Goal: Information Seeking & Learning: Find contact information

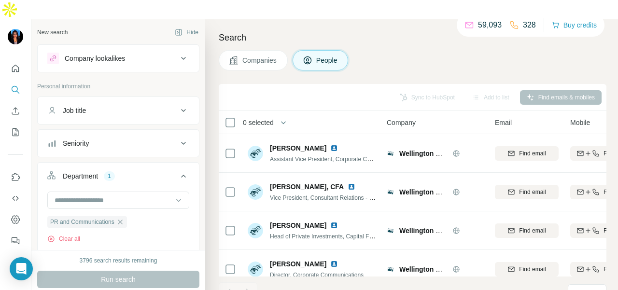
scroll to position [72, 0]
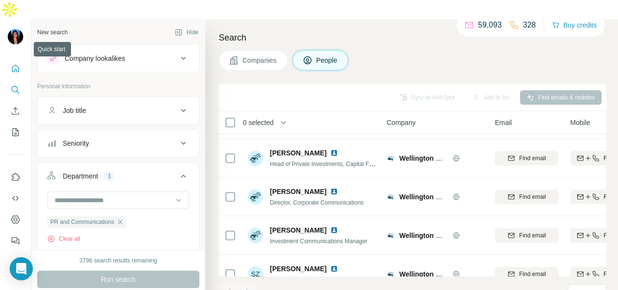
click at [16, 64] on icon "Quick start" at bounding box center [16, 69] width 10 height 10
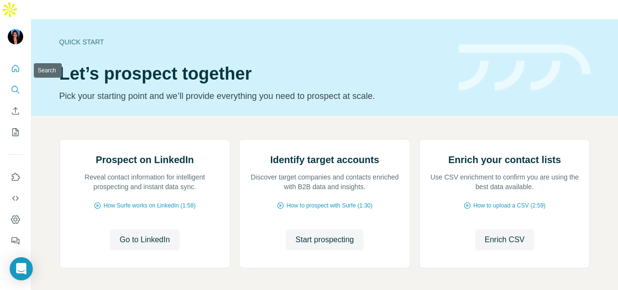
click at [10, 81] on button "Search" at bounding box center [15, 89] width 15 height 17
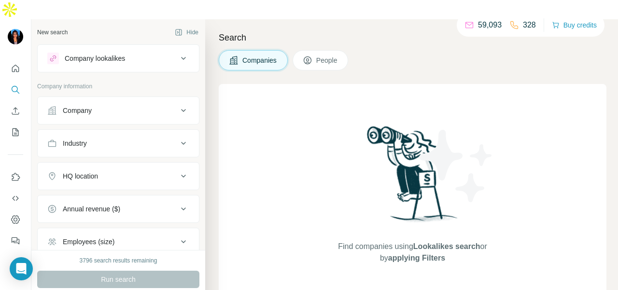
click at [70, 106] on div "Company" at bounding box center [77, 111] width 29 height 10
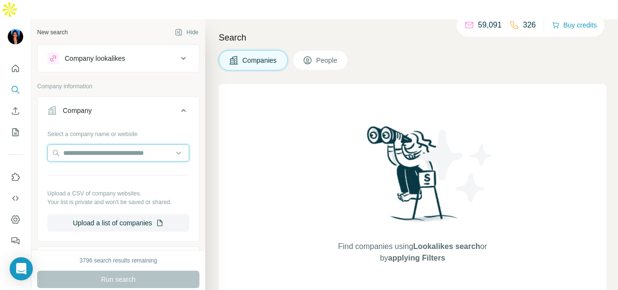
click at [71, 144] on input "text" at bounding box center [118, 152] width 142 height 17
paste input "**********"
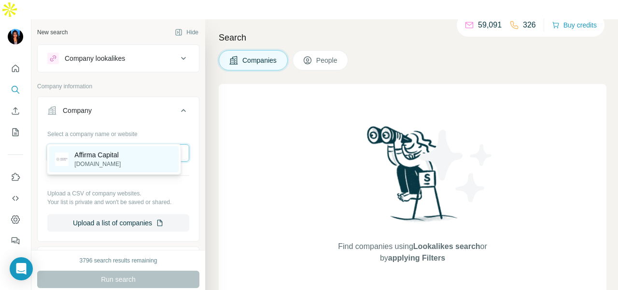
type input "**********"
click at [92, 156] on p "Affirma Capital" at bounding box center [97, 155] width 46 height 10
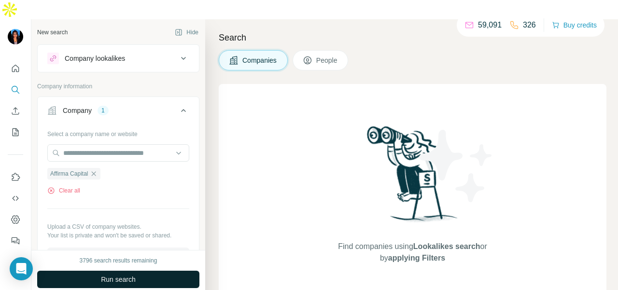
click at [114, 271] on button "Run search" at bounding box center [118, 279] width 162 height 17
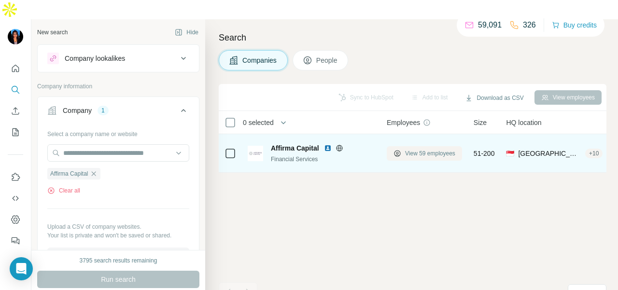
click at [436, 149] on span "View 59 employees" at bounding box center [430, 153] width 50 height 9
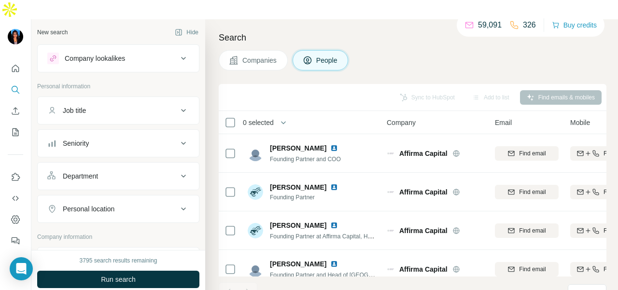
scroll to position [97, 0]
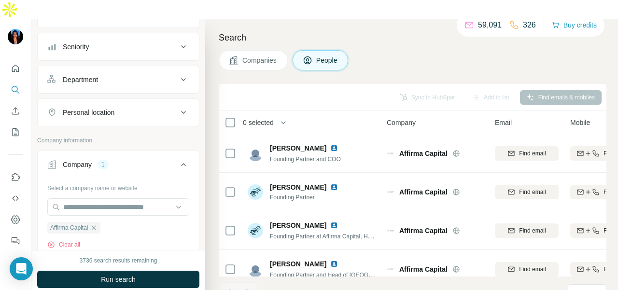
click at [133, 75] on div "Department" at bounding box center [112, 80] width 130 height 10
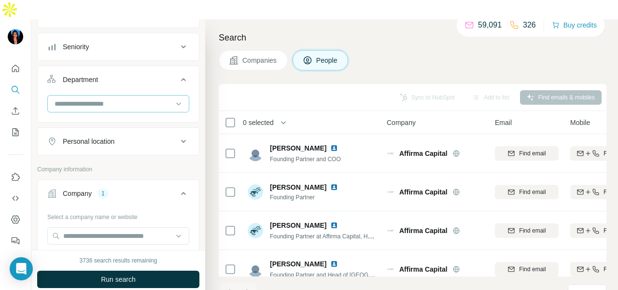
click at [127, 99] on input at bounding box center [113, 104] width 119 height 11
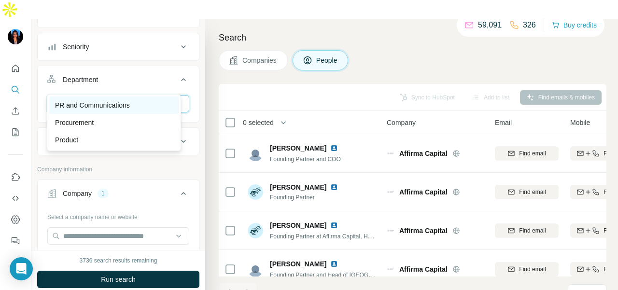
type input "**"
drag, startPoint x: 131, startPoint y: 102, endPoint x: 141, endPoint y: 201, distance: 99.9
click at [130, 103] on p "PR and Communications" at bounding box center [92, 105] width 75 height 10
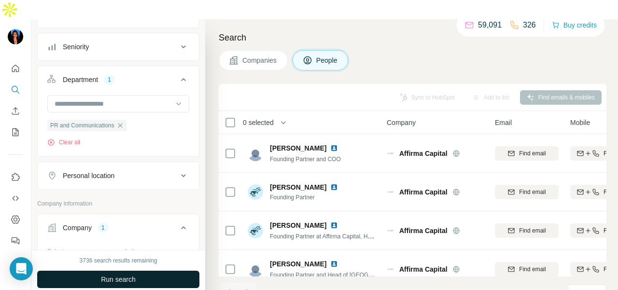
click at [138, 271] on button "Run search" at bounding box center [118, 279] width 162 height 17
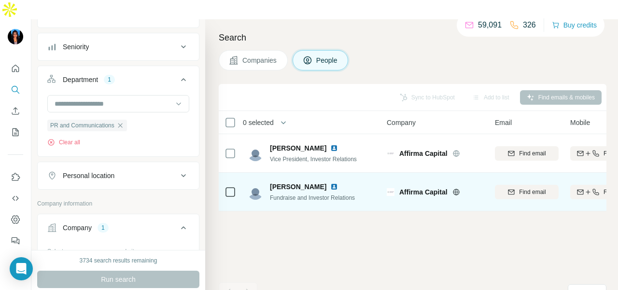
click at [330, 183] on img at bounding box center [334, 187] width 8 height 8
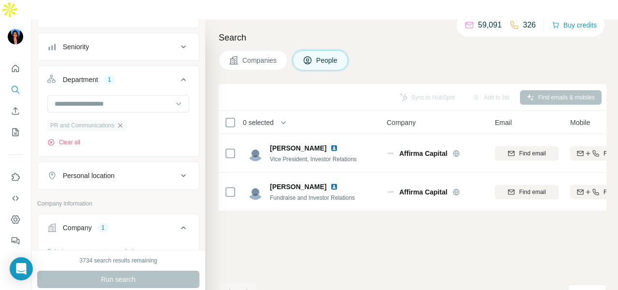
click at [123, 122] on icon "button" at bounding box center [120, 126] width 8 height 8
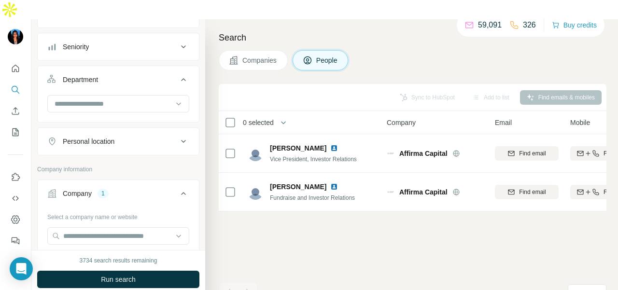
click at [157, 137] on div "Personal location" at bounding box center [112, 142] width 130 height 10
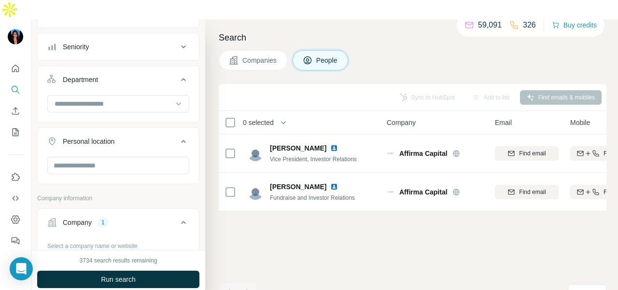
click at [147, 135] on button "Personal location" at bounding box center [118, 143] width 161 height 27
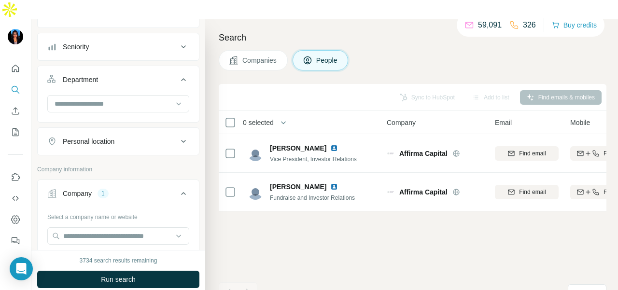
click at [146, 130] on button "Personal location" at bounding box center [118, 141] width 161 height 23
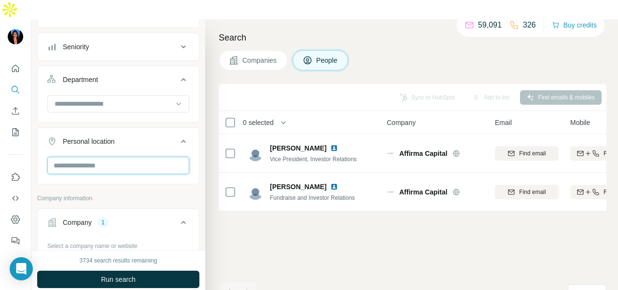
click at [133, 157] on input "text" at bounding box center [118, 165] width 142 height 17
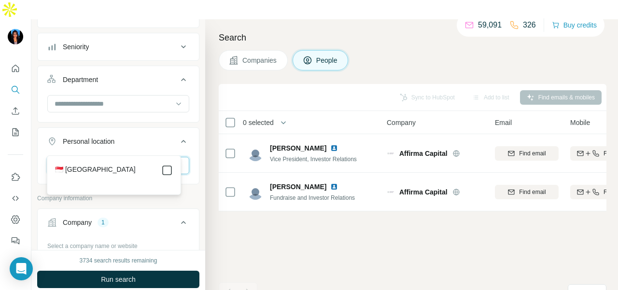
type input "****"
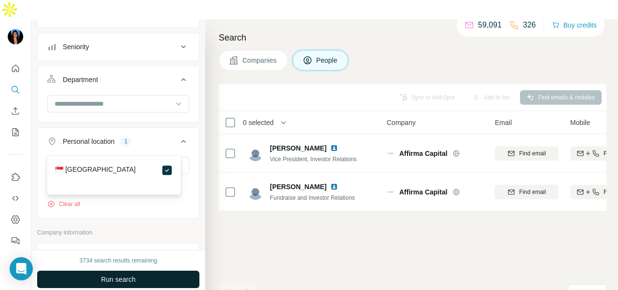
click at [170, 271] on button "Run search" at bounding box center [118, 279] width 162 height 17
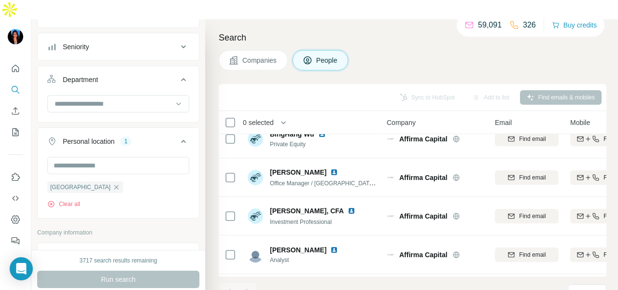
scroll to position [483, 0]
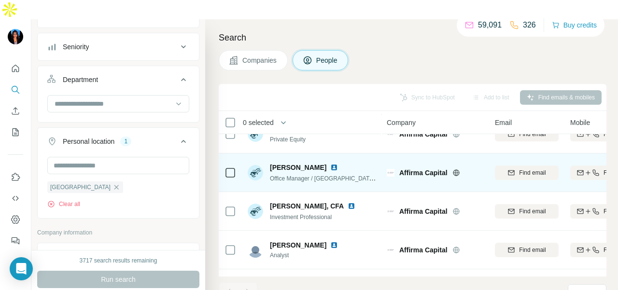
click at [338, 164] on img at bounding box center [334, 168] width 8 height 8
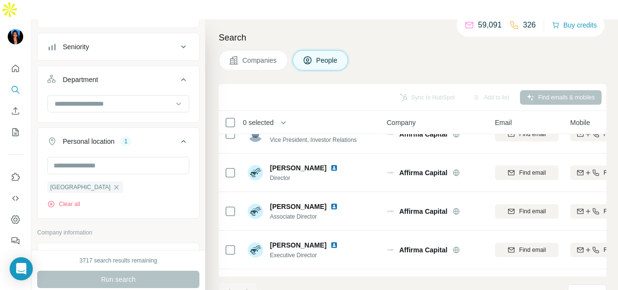
scroll to position [0, 0]
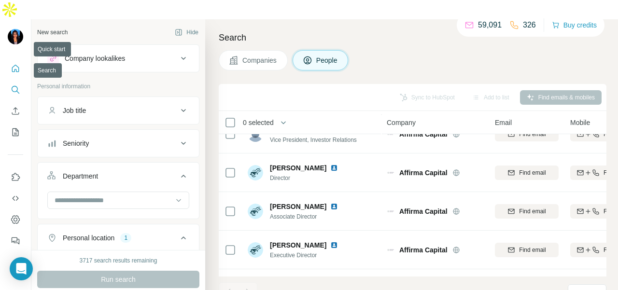
click at [9, 60] on button "Quick start" at bounding box center [15, 68] width 15 height 17
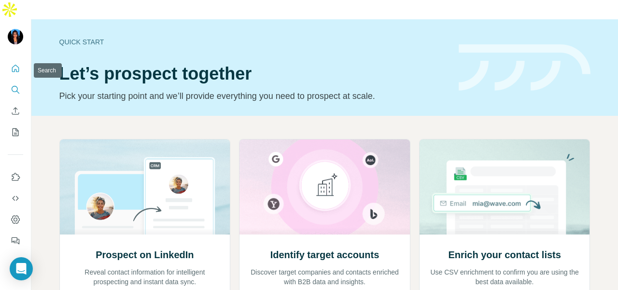
click at [16, 86] on icon "Search" at bounding box center [15, 89] width 6 height 6
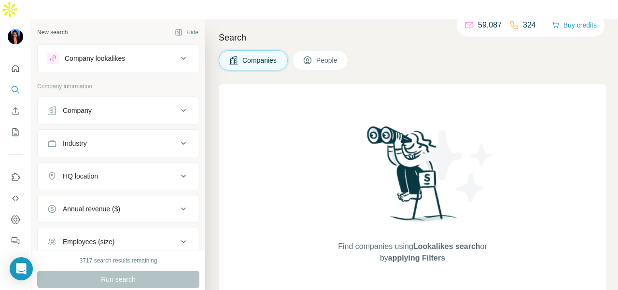
click at [111, 106] on div "Company" at bounding box center [112, 111] width 130 height 10
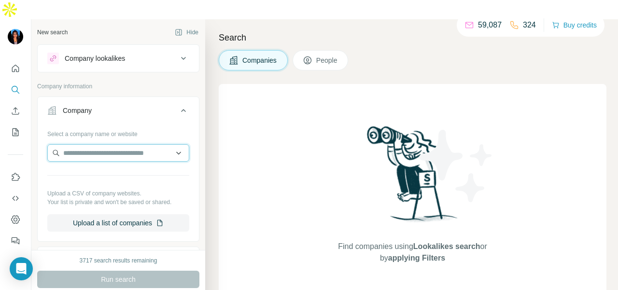
paste input "**********"
click at [130, 144] on input "**********" at bounding box center [118, 152] width 142 height 17
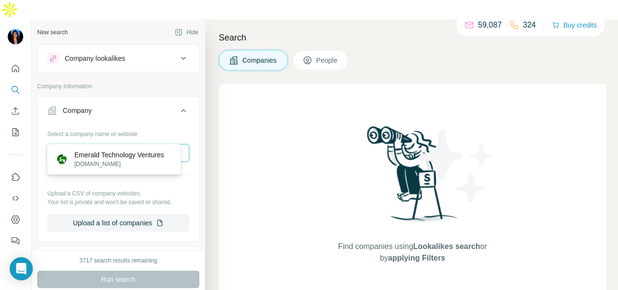
click at [130, 144] on input "**********" at bounding box center [118, 152] width 142 height 17
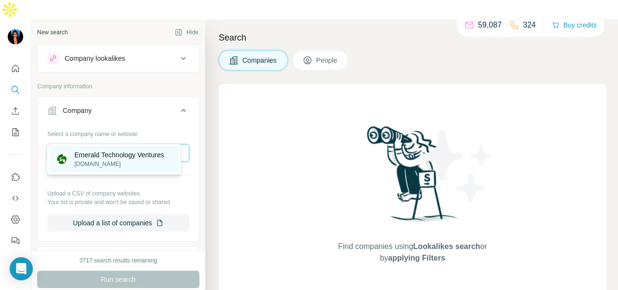
type input "**********"
click at [128, 155] on p "Emerald Technology Ventures" at bounding box center [119, 155] width 90 height 10
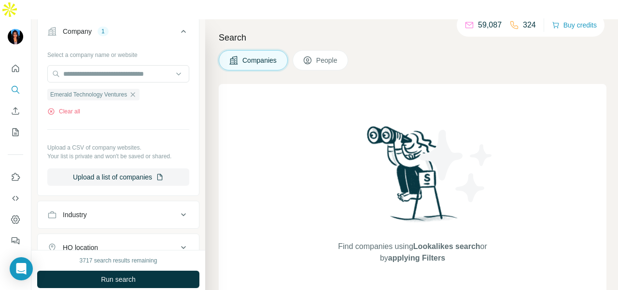
scroll to position [145, 0]
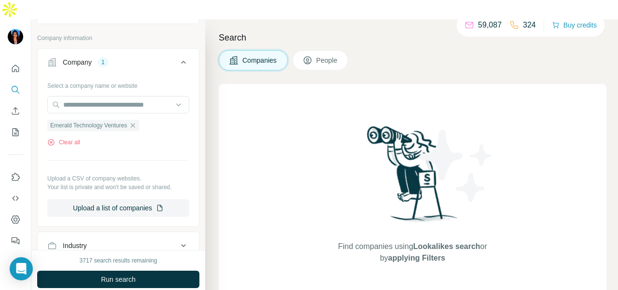
scroll to position [241, 0]
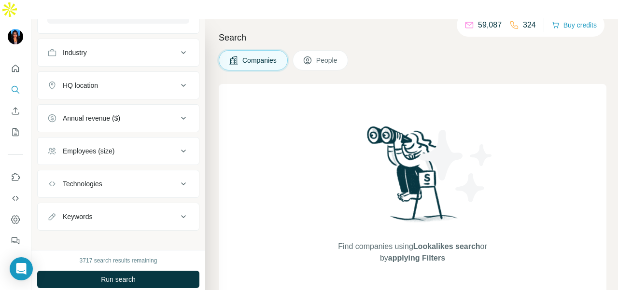
click at [312, 56] on icon at bounding box center [308, 61] width 10 height 10
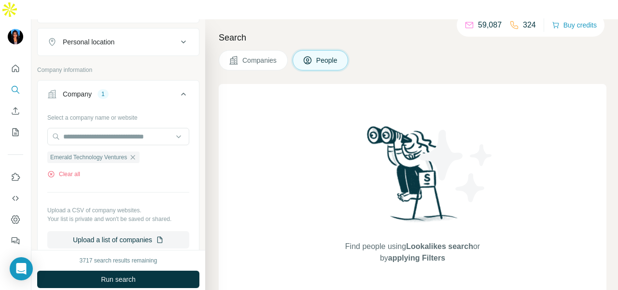
scroll to position [97, 0]
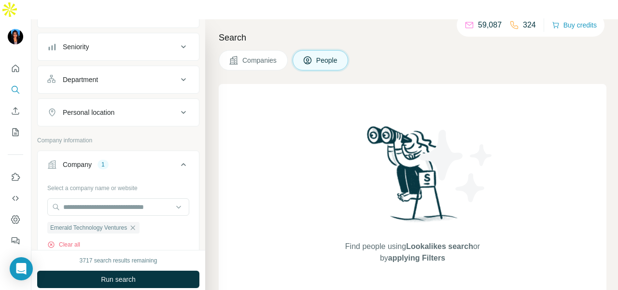
click at [124, 75] on div "Department" at bounding box center [112, 80] width 130 height 10
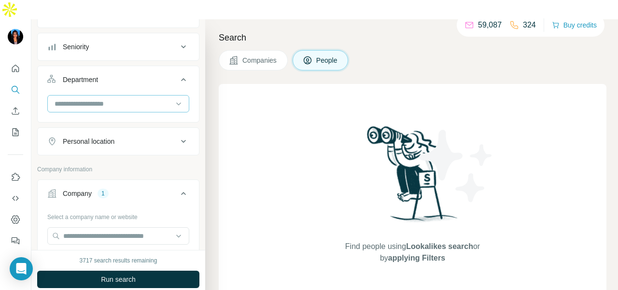
click at [124, 99] on input at bounding box center [113, 104] width 119 height 11
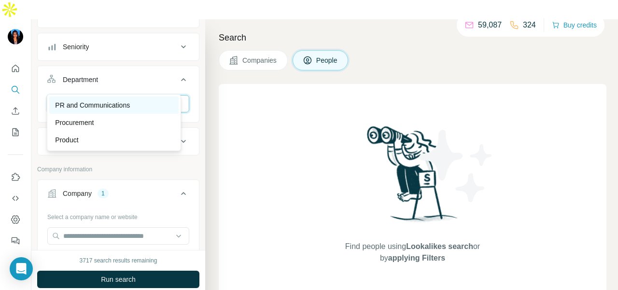
type input "**"
click at [154, 100] on div "PR and Communications" at bounding box center [114, 105] width 118 height 10
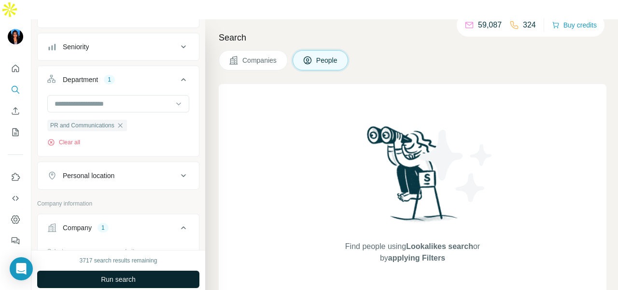
click at [153, 271] on button "Run search" at bounding box center [118, 279] width 162 height 17
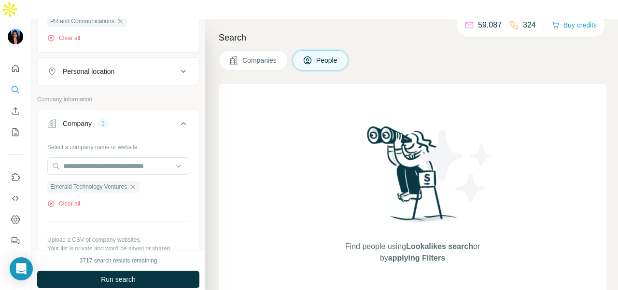
scroll to position [145, 0]
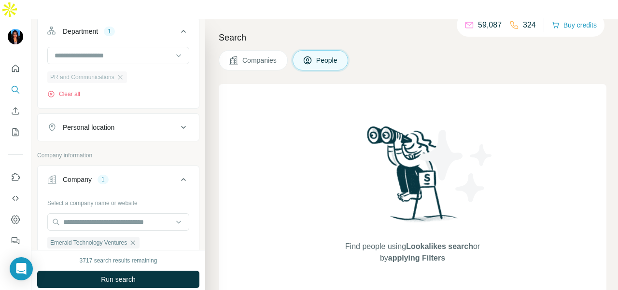
click at [117, 71] on div "PR and Communications" at bounding box center [87, 77] width 80 height 12
click at [121, 75] on icon "button" at bounding box center [120, 77] width 4 height 4
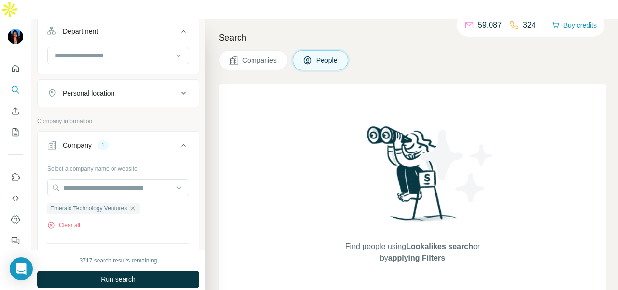
click at [157, 82] on button "Personal location" at bounding box center [118, 93] width 161 height 23
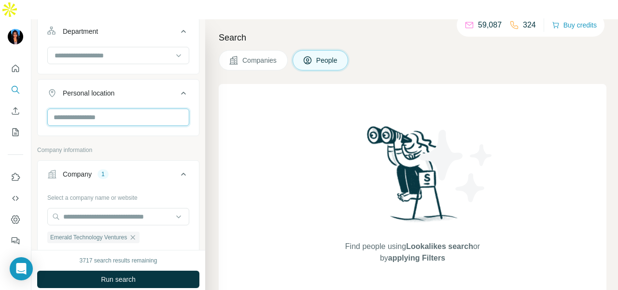
click at [158, 109] on input "text" at bounding box center [118, 117] width 142 height 17
type input "****"
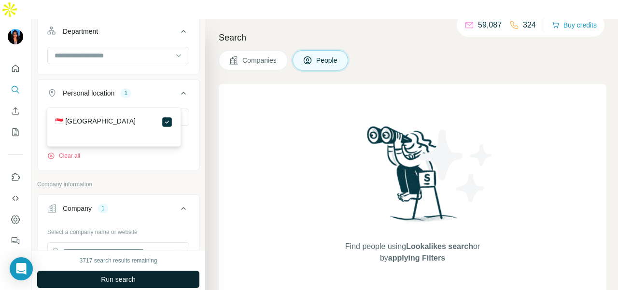
click at [141, 271] on button "Run search" at bounding box center [118, 279] width 162 height 17
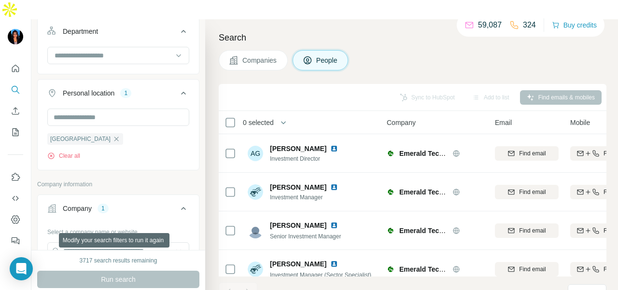
click at [180, 271] on div "Run search" at bounding box center [118, 279] width 162 height 17
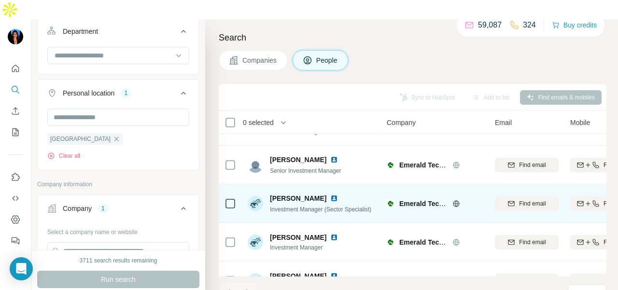
scroll to position [43, 0]
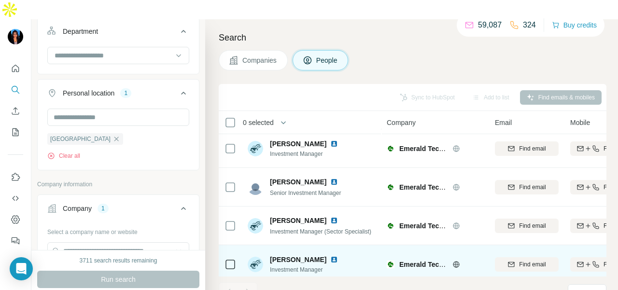
click at [330, 256] on img at bounding box center [334, 260] width 8 height 8
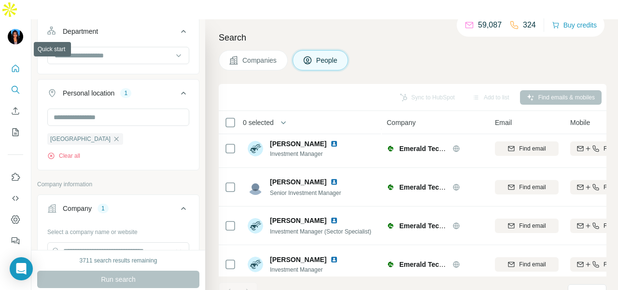
click at [14, 60] on button "Quick start" at bounding box center [15, 68] width 15 height 17
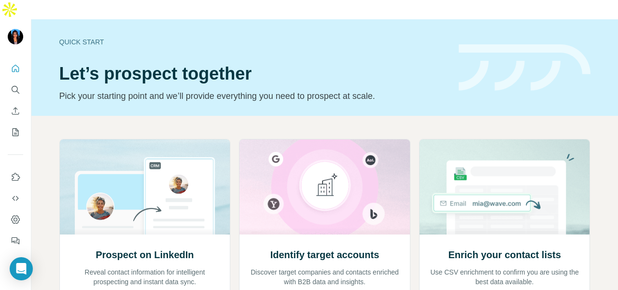
click at [16, 82] on nav at bounding box center [15, 100] width 15 height 81
click at [16, 85] on icon "Search" at bounding box center [16, 90] width 10 height 10
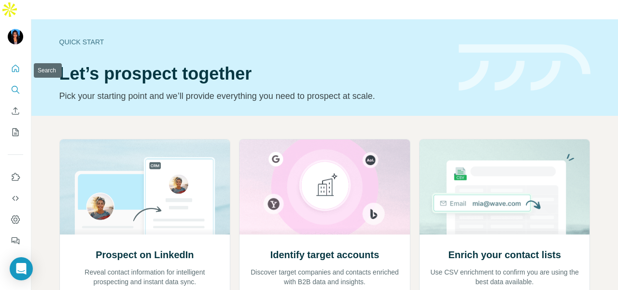
click at [16, 85] on icon "Search" at bounding box center [16, 90] width 10 height 10
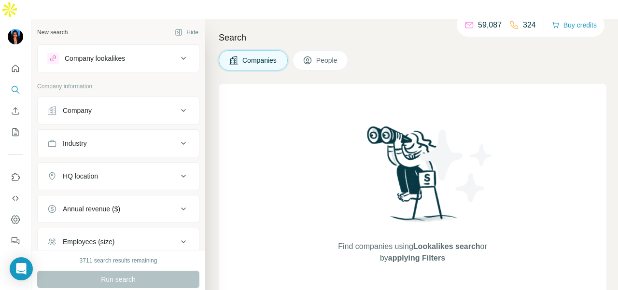
click at [88, 100] on button "Company" at bounding box center [118, 110] width 161 height 23
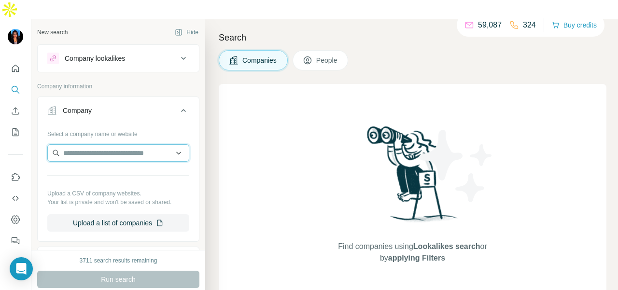
click at [94, 144] on input "text" at bounding box center [118, 152] width 142 height 17
paste input "**********"
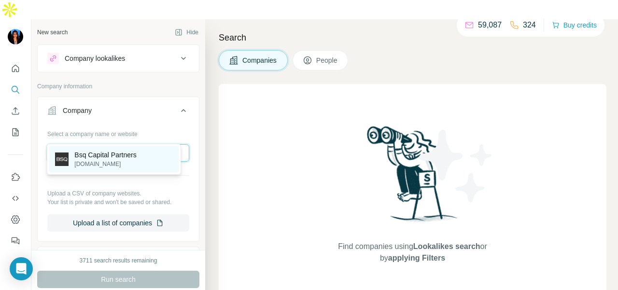
type input "**********"
click at [123, 150] on div "Bsq Capital Partners [DOMAIN_NAME]" at bounding box center [113, 159] width 129 height 26
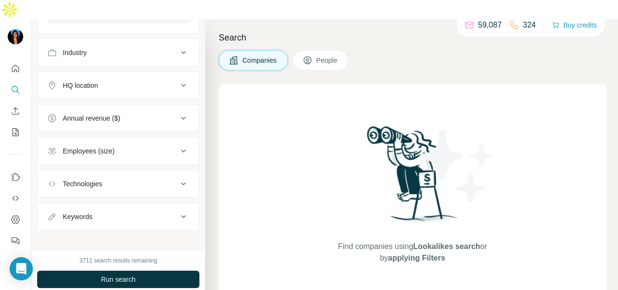
scroll to position [193, 0]
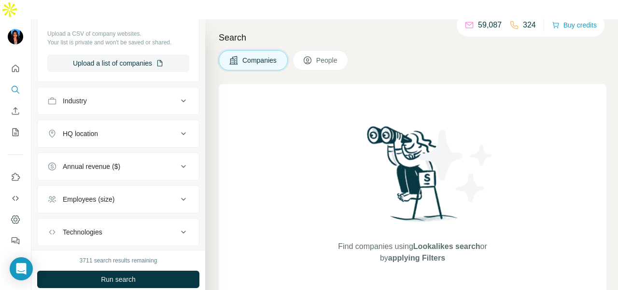
click at [323, 56] on span "People" at bounding box center [327, 61] width 22 height 10
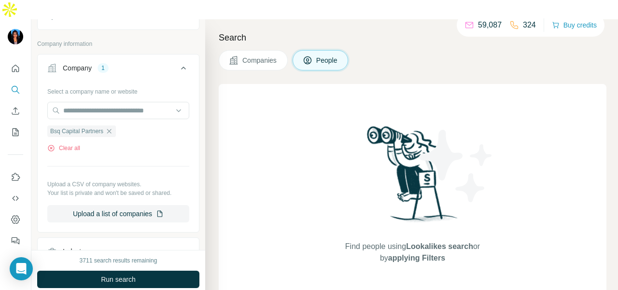
scroll to position [386, 0]
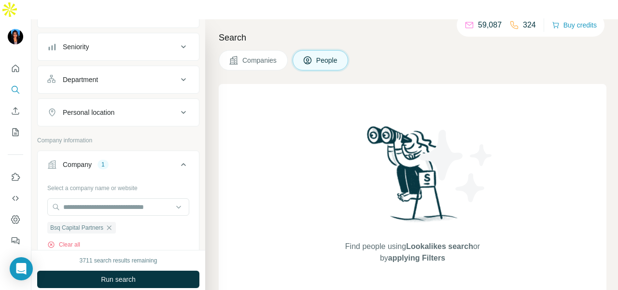
drag, startPoint x: 132, startPoint y: 95, endPoint x: 127, endPoint y: 104, distance: 10.4
click at [134, 108] on div "Personal location" at bounding box center [112, 113] width 130 height 10
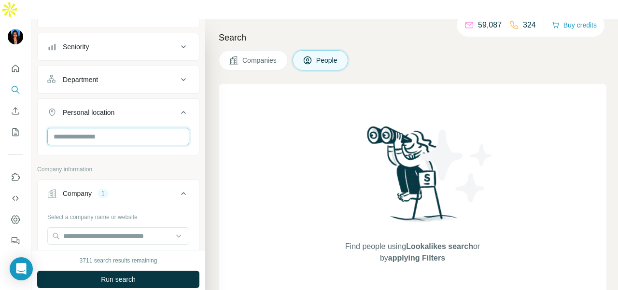
click at [124, 128] on input "text" at bounding box center [118, 136] width 142 height 17
type input "****"
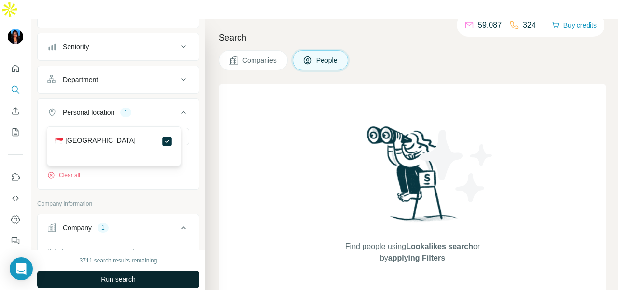
click at [148, 271] on button "Run search" at bounding box center [118, 279] width 162 height 17
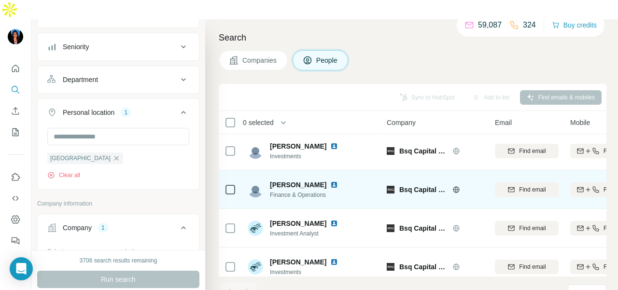
scroll to position [53, 0]
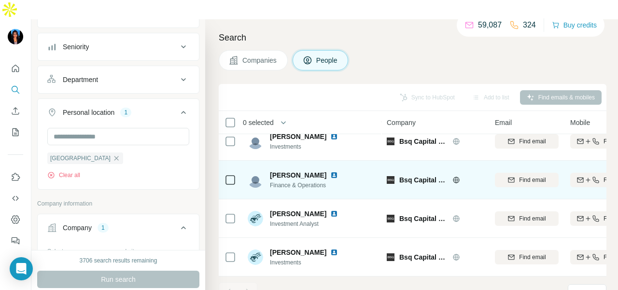
click at [330, 171] on img at bounding box center [334, 175] width 8 height 8
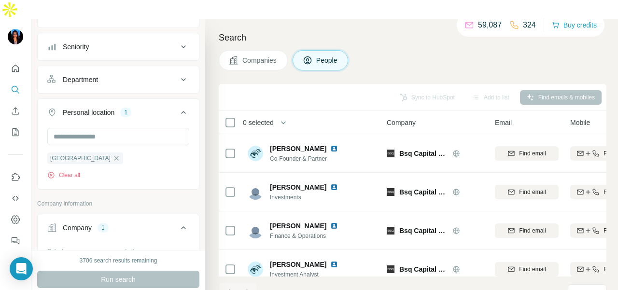
scroll to position [0, 0]
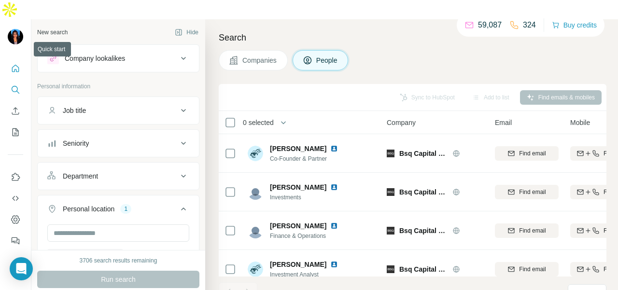
click at [21, 60] on button "Quick start" at bounding box center [15, 68] width 15 height 17
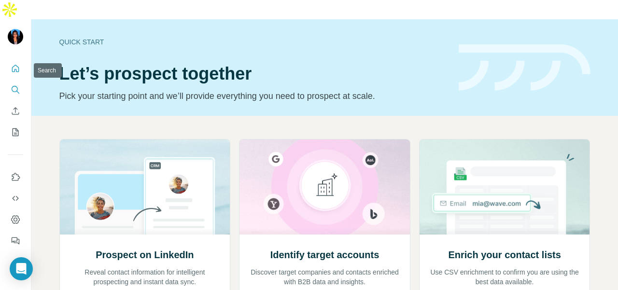
click at [15, 85] on icon "Search" at bounding box center [16, 90] width 10 height 10
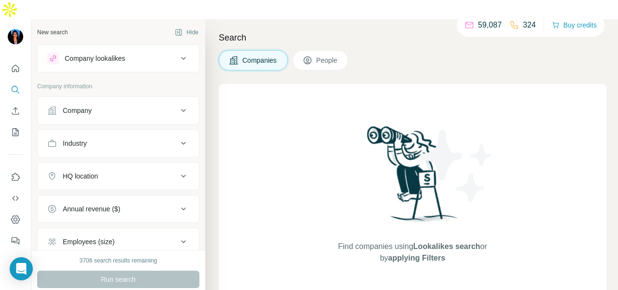
click at [103, 99] on button "Company" at bounding box center [118, 110] width 161 height 23
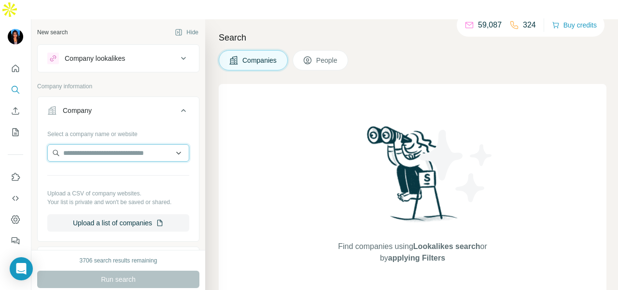
click at [99, 144] on input "text" at bounding box center [118, 152] width 142 height 17
paste input "**********"
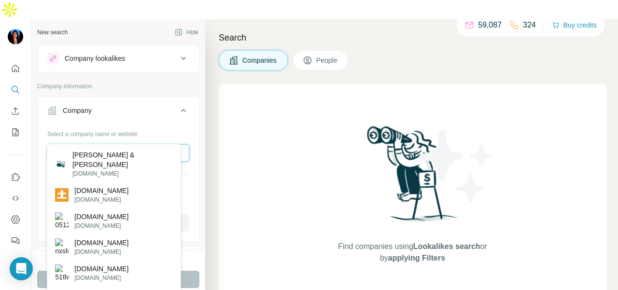
type input "**********"
click at [128, 154] on p "[PERSON_NAME] & [PERSON_NAME]" at bounding box center [122, 159] width 100 height 19
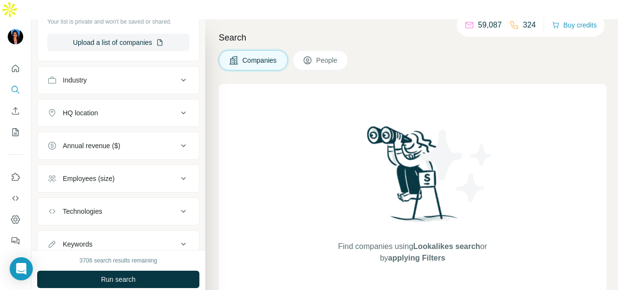
scroll to position [246, 0]
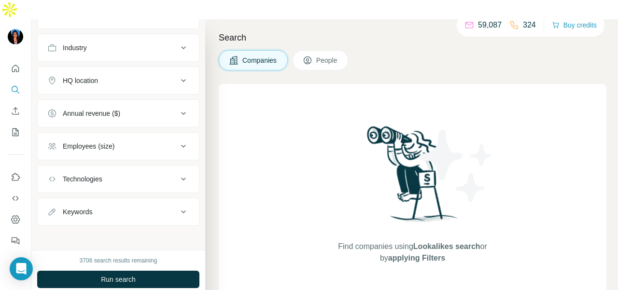
drag, startPoint x: 298, startPoint y: 44, endPoint x: 304, endPoint y: 44, distance: 5.8
click at [301, 50] on button "People" at bounding box center [321, 60] width 56 height 20
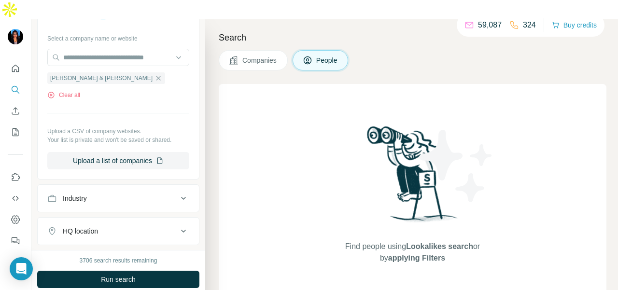
click at [305, 56] on icon at bounding box center [308, 61] width 10 height 10
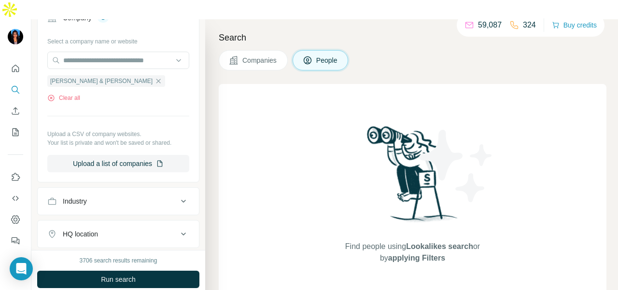
scroll to position [150, 0]
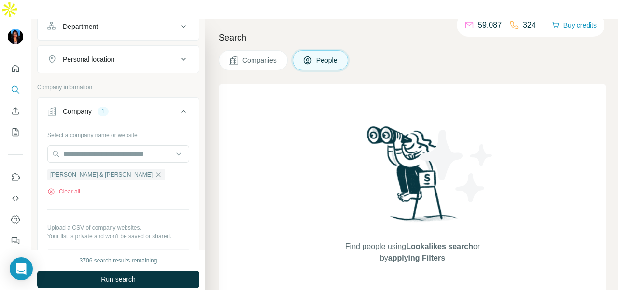
click at [136, 22] on div "Department" at bounding box center [112, 27] width 130 height 10
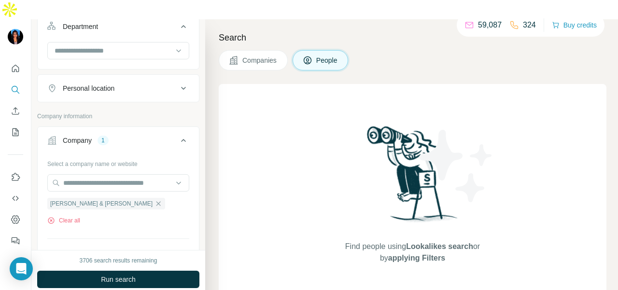
click at [144, 42] on div at bounding box center [118, 51] width 142 height 19
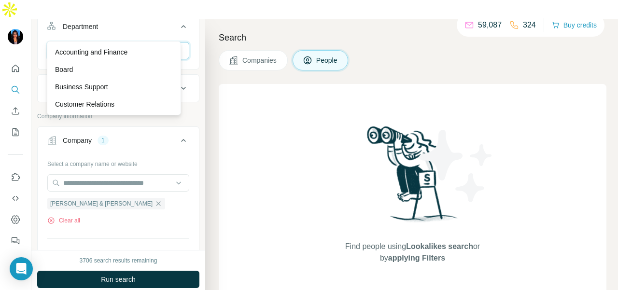
click at [146, 45] on input at bounding box center [113, 50] width 119 height 11
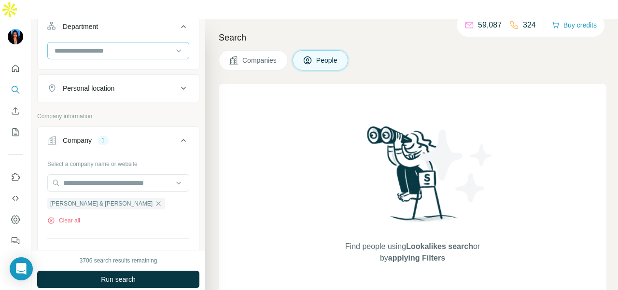
click at [146, 45] on input at bounding box center [113, 50] width 119 height 11
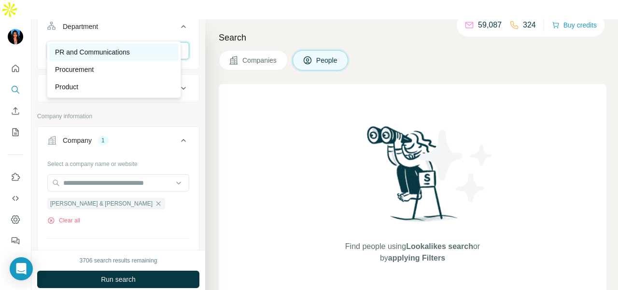
type input "**"
click at [154, 51] on div "PR and Communications" at bounding box center [114, 52] width 118 height 10
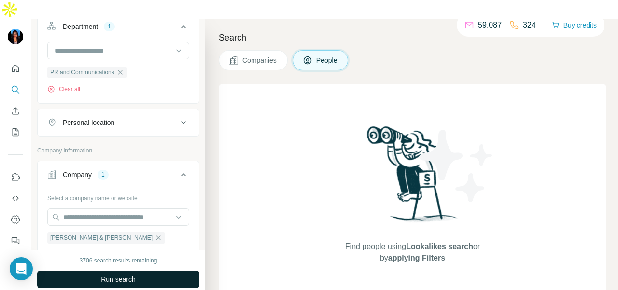
click at [165, 271] on button "Run search" at bounding box center [118, 279] width 162 height 17
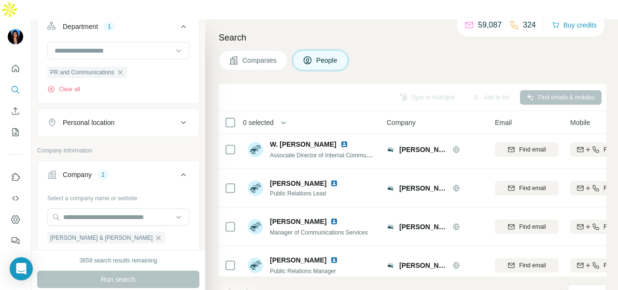
scroll to position [290, 0]
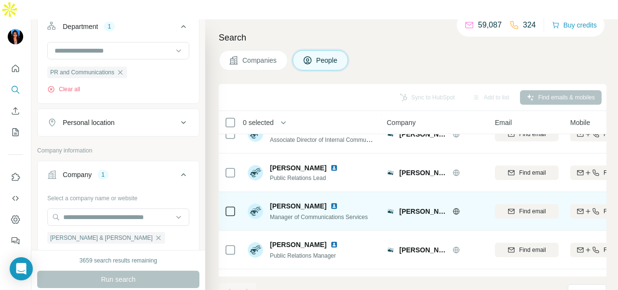
click at [331, 202] on img at bounding box center [334, 206] width 8 height 8
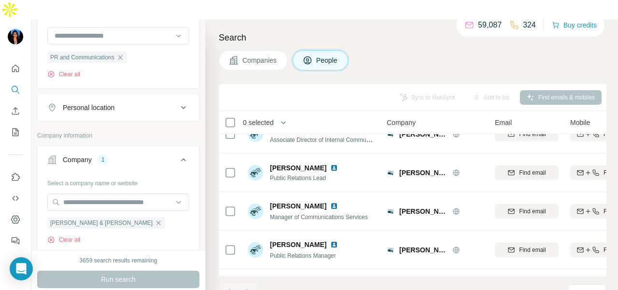
scroll to position [150, 0]
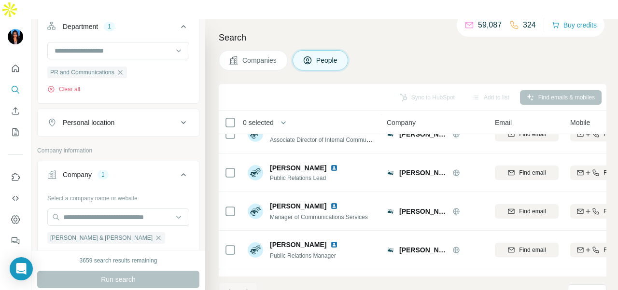
click at [143, 118] on div "Personal location" at bounding box center [112, 123] width 130 height 10
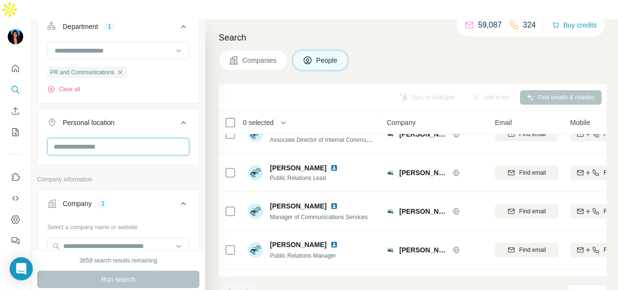
click at [126, 138] on input "text" at bounding box center [118, 146] width 142 height 17
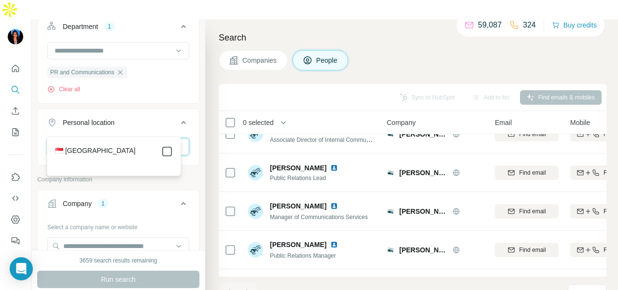
type input "****"
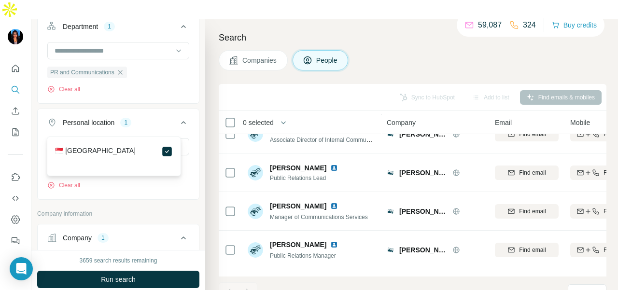
click at [183, 271] on button "Run search" at bounding box center [118, 279] width 162 height 17
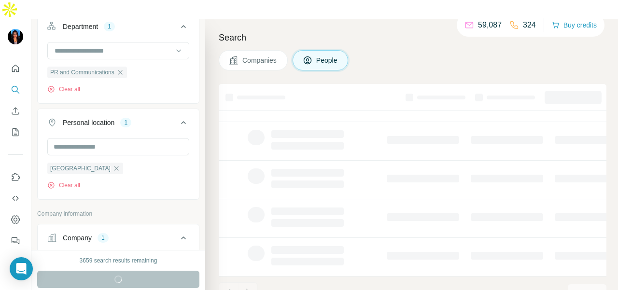
scroll to position [246, 0]
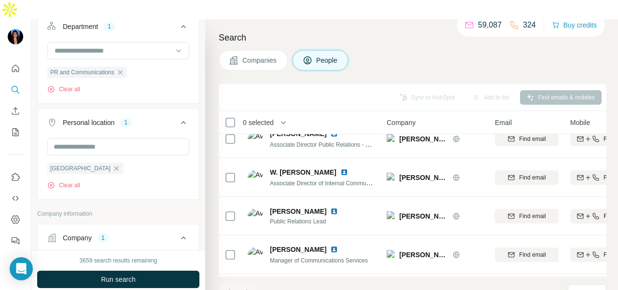
scroll to position [290, 0]
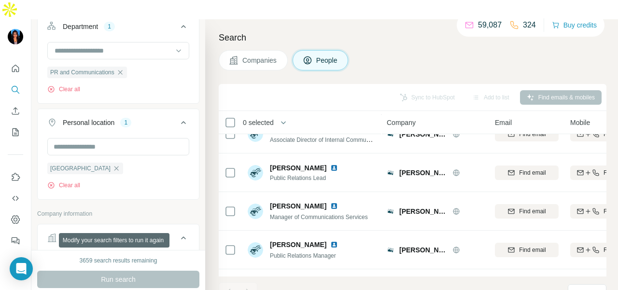
click at [162, 271] on div "Run search" at bounding box center [118, 279] width 162 height 17
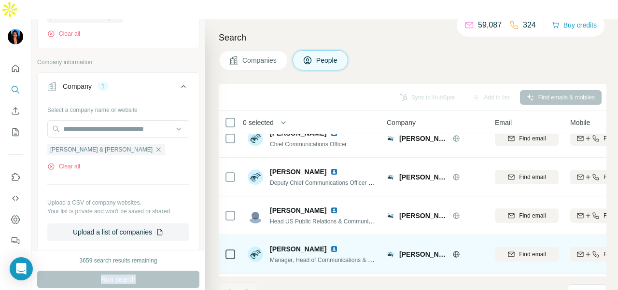
scroll to position [0, 0]
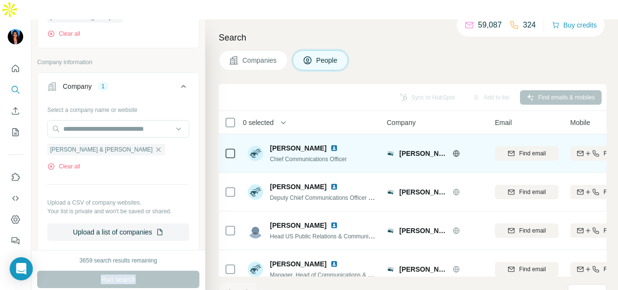
click at [330, 144] on img at bounding box center [334, 148] width 8 height 8
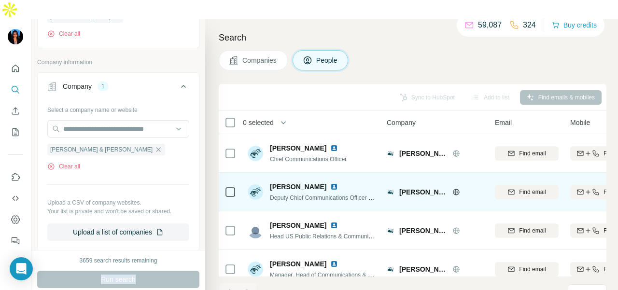
scroll to position [145, 0]
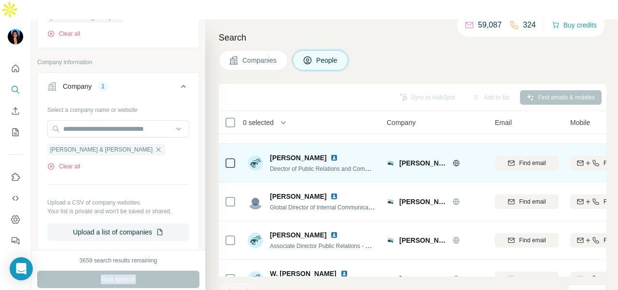
click at [330, 154] on img at bounding box center [334, 158] width 8 height 8
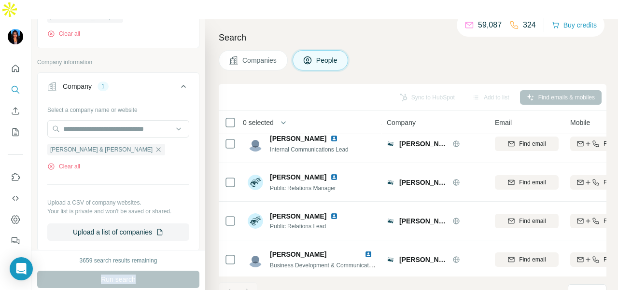
scroll to position [580, 0]
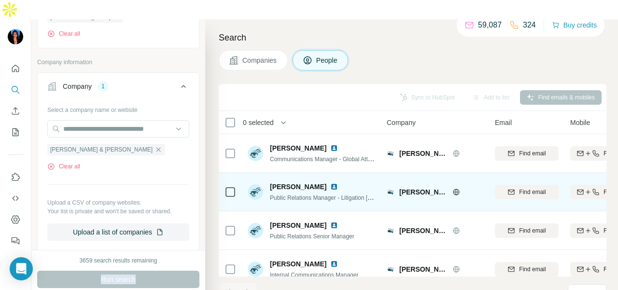
click at [330, 183] on img at bounding box center [334, 187] width 8 height 8
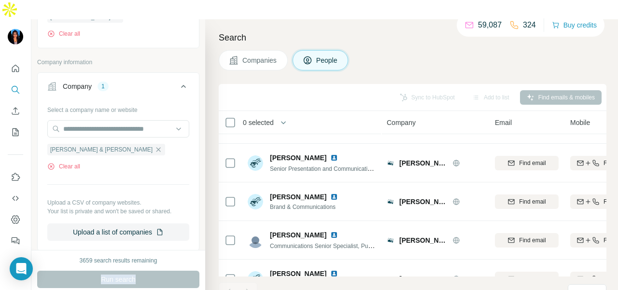
scroll to position [1676, 0]
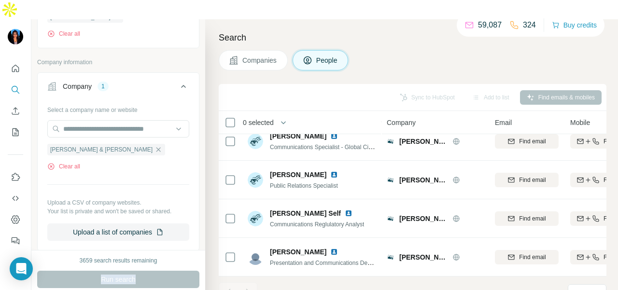
click at [23, 60] on button "Quick start" at bounding box center [15, 68] width 15 height 17
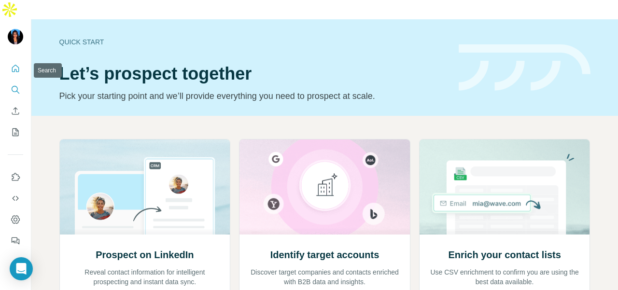
click at [18, 85] on icon "Search" at bounding box center [16, 90] width 10 height 10
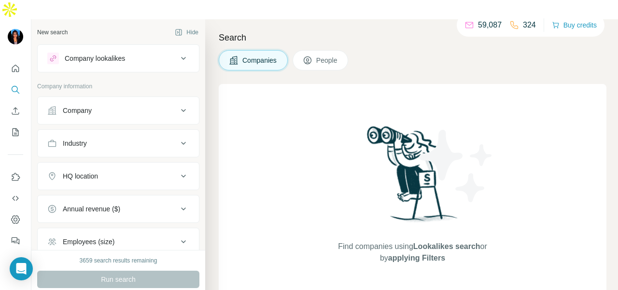
click at [59, 106] on div "Company" at bounding box center [112, 111] width 130 height 10
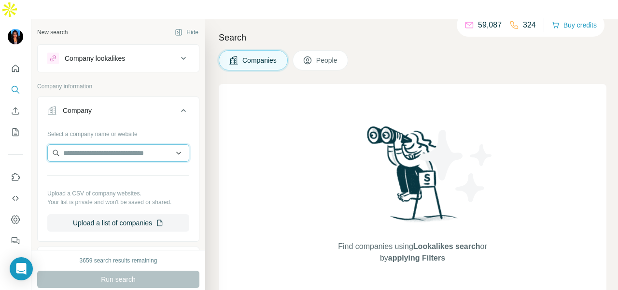
click at [67, 144] on input "text" at bounding box center [118, 152] width 142 height 17
paste input "**********"
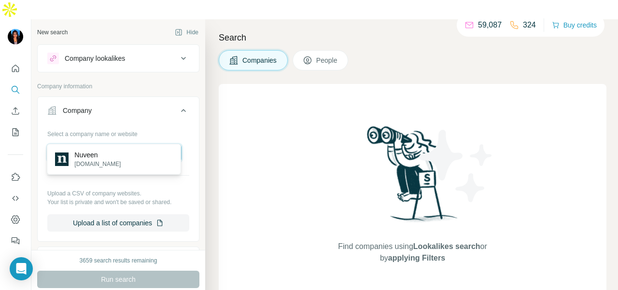
type input "**********"
click at [120, 165] on div "[PERSON_NAME][DOMAIN_NAME]" at bounding box center [113, 159] width 129 height 26
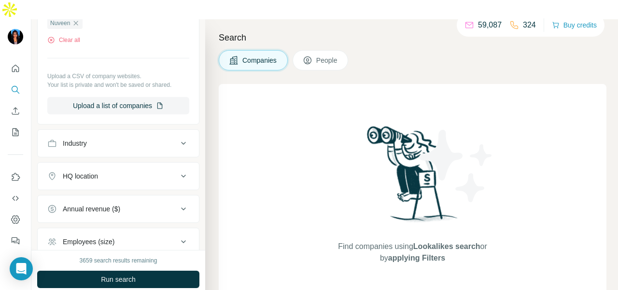
scroll to position [193, 0]
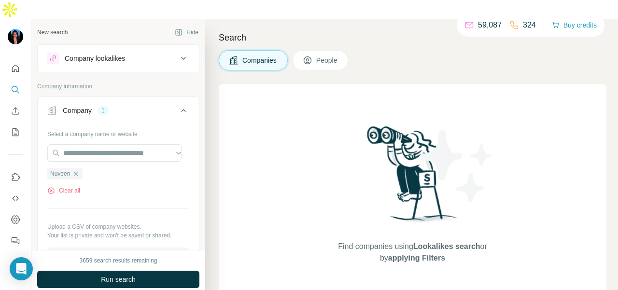
click at [315, 50] on button "People" at bounding box center [321, 60] width 56 height 20
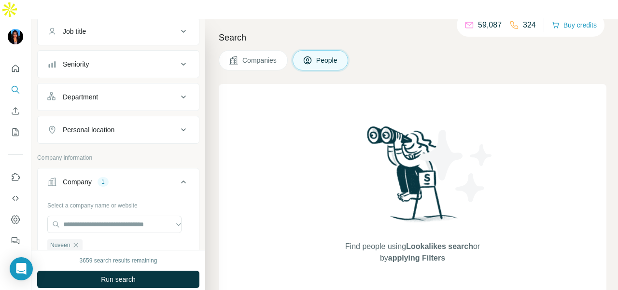
scroll to position [97, 0]
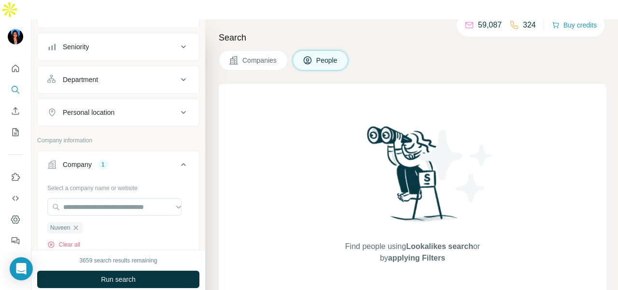
click at [123, 75] on div "Department" at bounding box center [112, 80] width 130 height 10
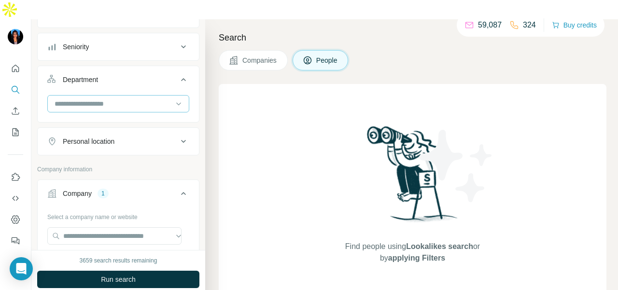
click at [126, 96] on div at bounding box center [113, 104] width 119 height 16
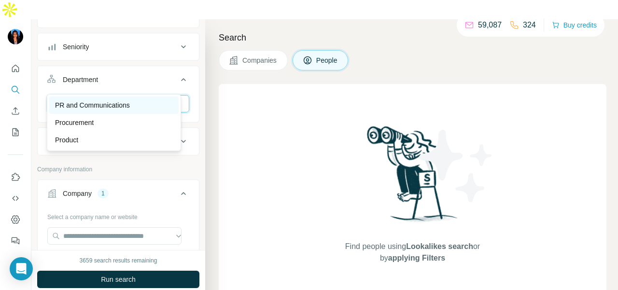
type input "**"
click at [127, 106] on p "PR and Communications" at bounding box center [92, 105] width 75 height 10
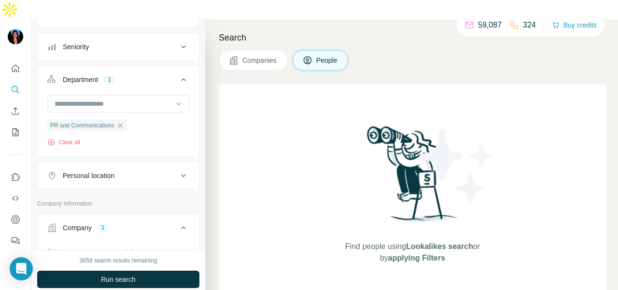
scroll to position [145, 0]
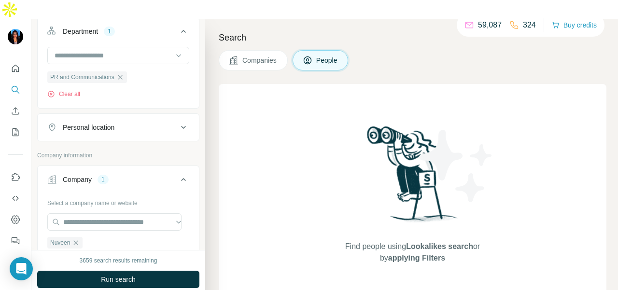
click at [138, 116] on button "Personal location" at bounding box center [118, 127] width 161 height 23
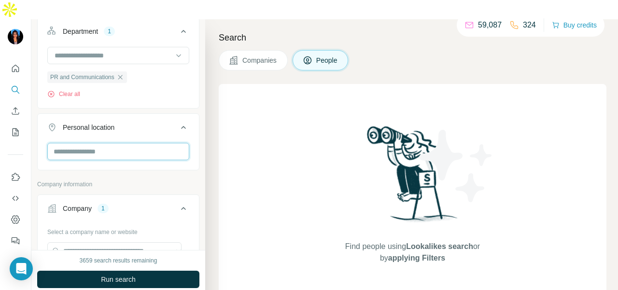
click at [134, 143] on input "text" at bounding box center [118, 151] width 142 height 17
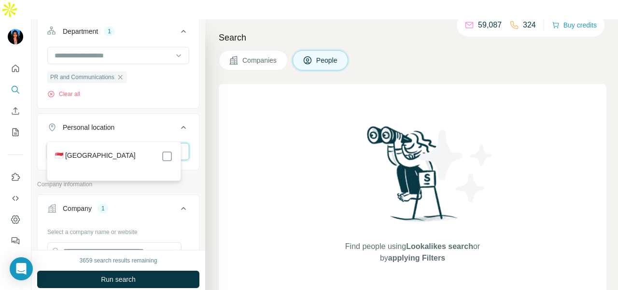
type input "****"
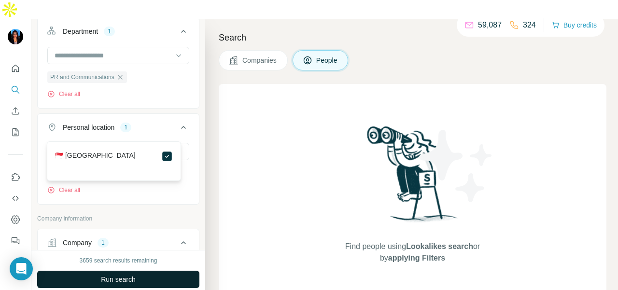
click at [166, 271] on button "Run search" at bounding box center [118, 279] width 162 height 17
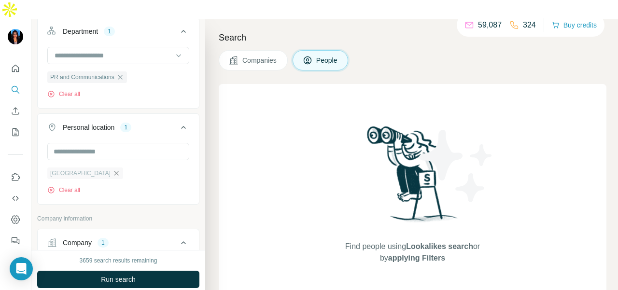
click at [113, 170] on icon "button" at bounding box center [117, 174] width 8 height 8
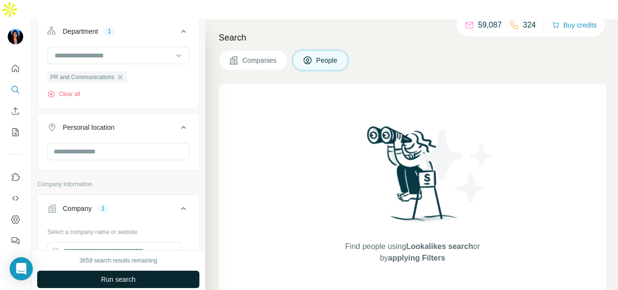
click at [165, 271] on button "Run search" at bounding box center [118, 279] width 162 height 17
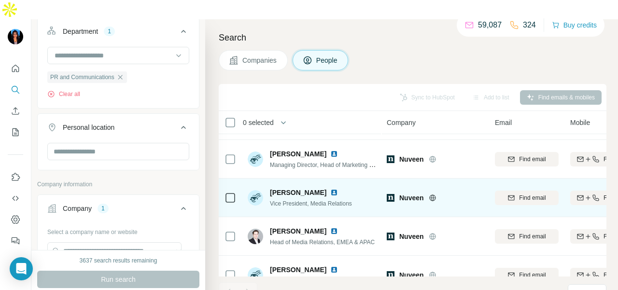
scroll to position [48, 0]
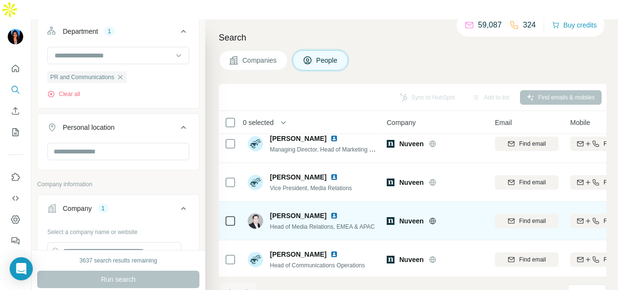
click at [334, 212] on img at bounding box center [334, 216] width 8 height 8
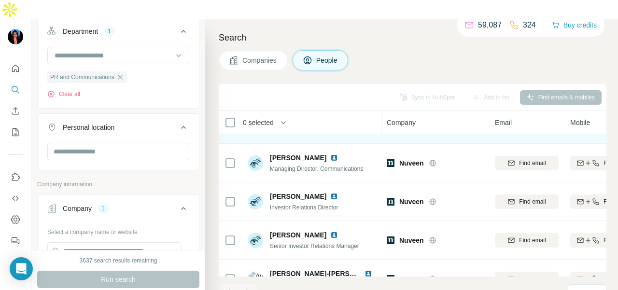
scroll to position [290, 0]
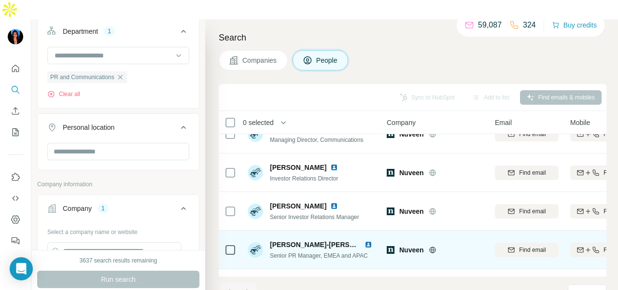
click at [365, 241] on img at bounding box center [369, 245] width 8 height 8
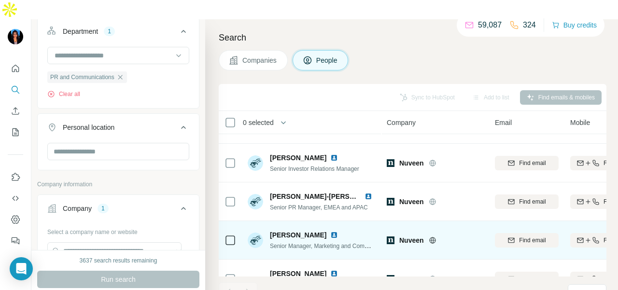
scroll to position [386, 0]
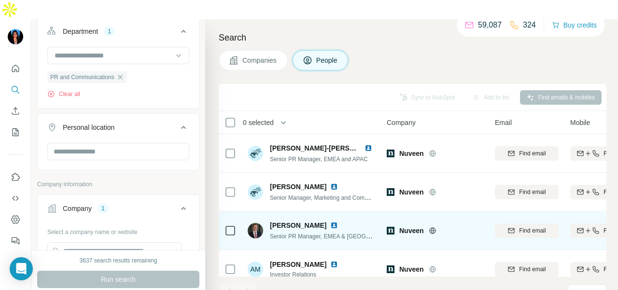
click at [330, 222] on img at bounding box center [334, 226] width 8 height 8
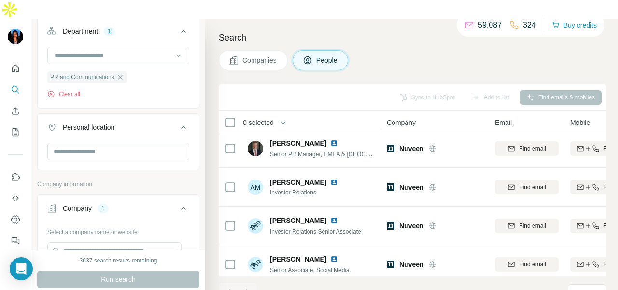
scroll to position [0, 0]
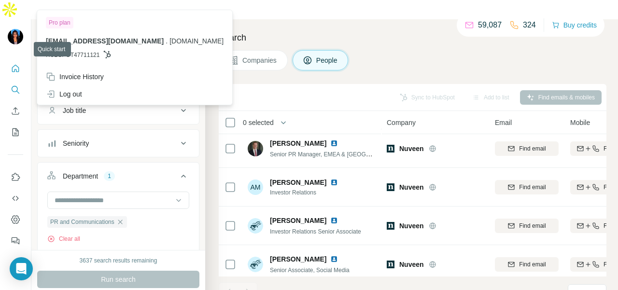
click at [11, 64] on icon "Quick start" at bounding box center [16, 69] width 10 height 10
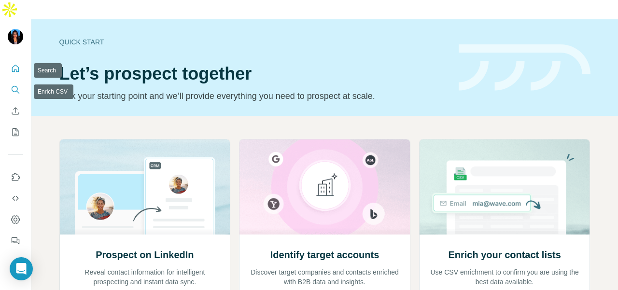
click at [8, 81] on button "Search" at bounding box center [15, 89] width 15 height 17
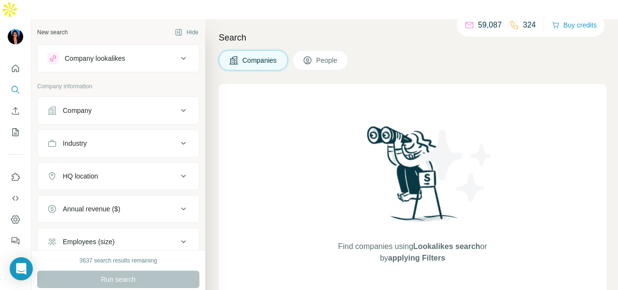
click at [52, 106] on icon at bounding box center [52, 111] width 10 height 10
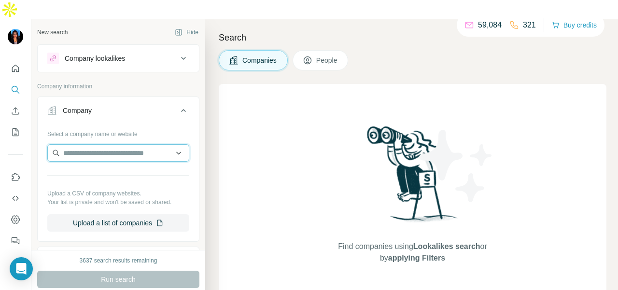
paste input "**********"
click at [149, 144] on input "**********" at bounding box center [118, 152] width 142 height 17
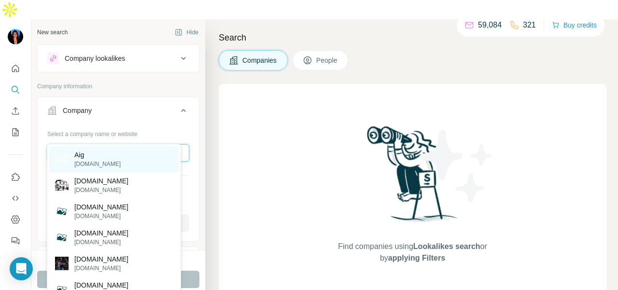
type input "**********"
click at [145, 161] on div "Aig [DOMAIN_NAME]" at bounding box center [113, 159] width 129 height 26
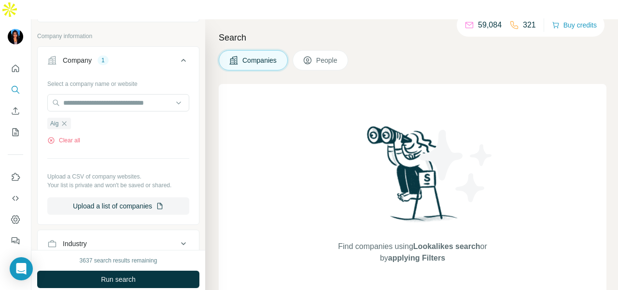
scroll to position [97, 0]
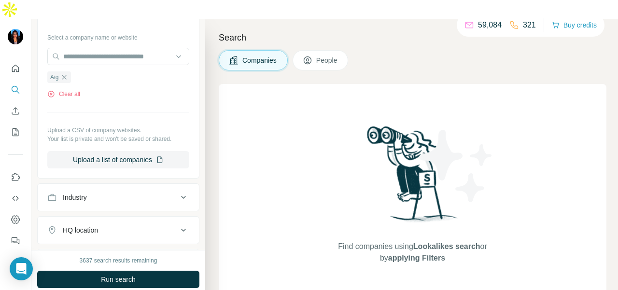
click at [301, 50] on button "People" at bounding box center [321, 60] width 56 height 20
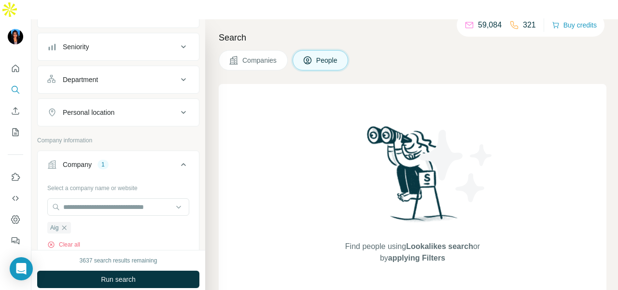
click at [135, 108] on div "Personal location" at bounding box center [112, 113] width 130 height 10
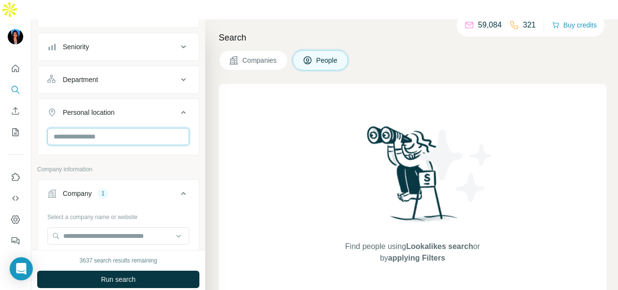
click at [132, 128] on input "text" at bounding box center [118, 136] width 142 height 17
type input "*********"
click at [175, 141] on div "🇸🇬 [GEOGRAPHIC_DATA]" at bounding box center [113, 146] width 129 height 35
click at [166, 136] on icon at bounding box center [167, 142] width 12 height 12
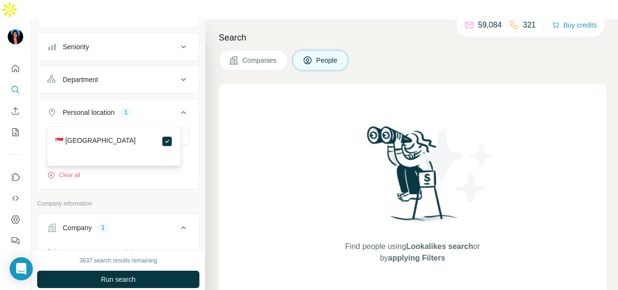
drag, startPoint x: 168, startPoint y: 179, endPoint x: 175, endPoint y: 184, distance: 8.7
click at [173, 199] on p "Company information" at bounding box center [118, 203] width 162 height 9
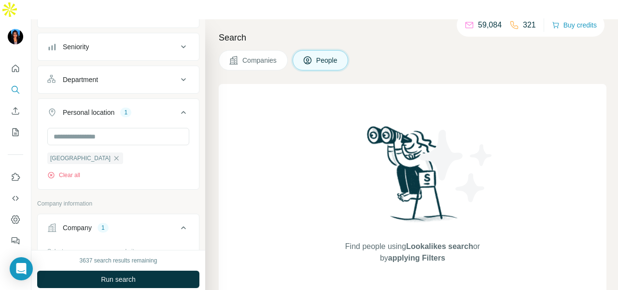
click at [158, 75] on div "Department" at bounding box center [112, 80] width 130 height 10
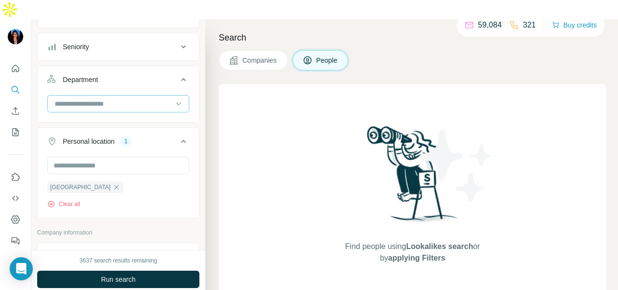
click at [156, 99] on input at bounding box center [113, 104] width 119 height 11
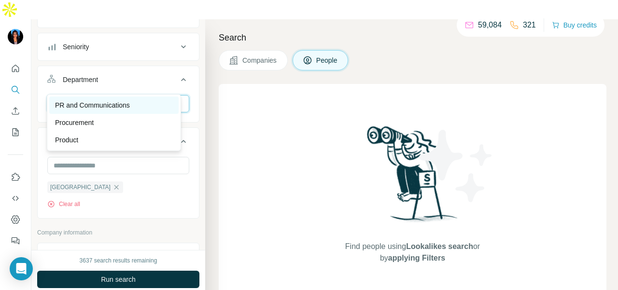
type input "**"
click at [109, 113] on div "PR and Communications" at bounding box center [113, 105] width 129 height 17
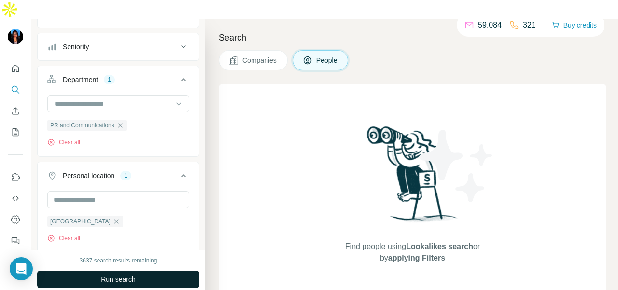
click at [124, 275] on span "Run search" at bounding box center [118, 280] width 35 height 10
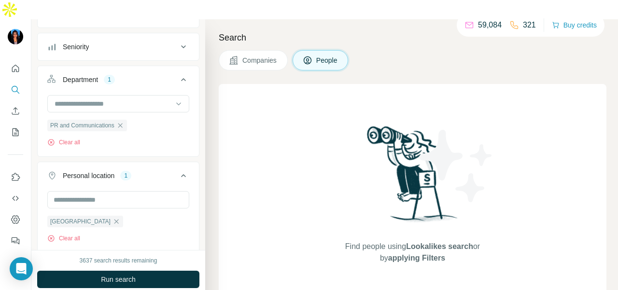
click at [124, 122] on icon "button" at bounding box center [120, 126] width 8 height 8
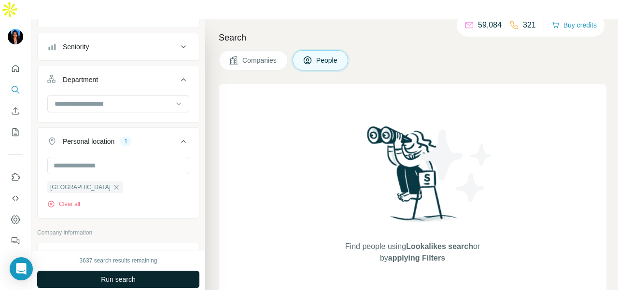
click at [110, 275] on span "Run search" at bounding box center [118, 280] width 35 height 10
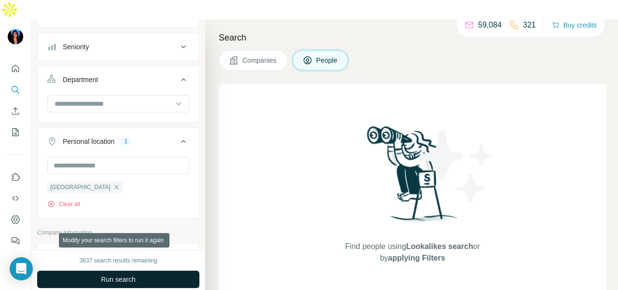
click at [109, 275] on span "Run search" at bounding box center [118, 280] width 35 height 10
click at [109, 271] on div "Run search" at bounding box center [118, 279] width 162 height 17
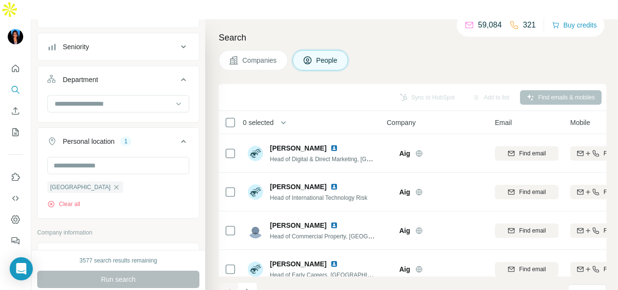
scroll to position [1304, 0]
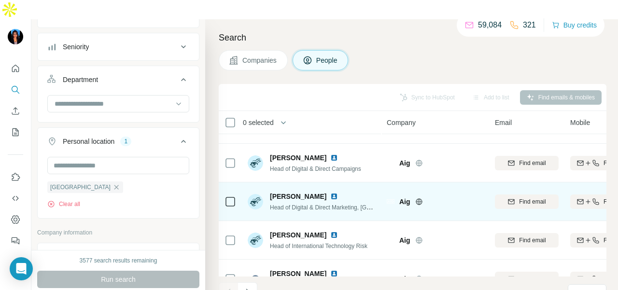
click at [330, 193] on img at bounding box center [334, 197] width 8 height 8
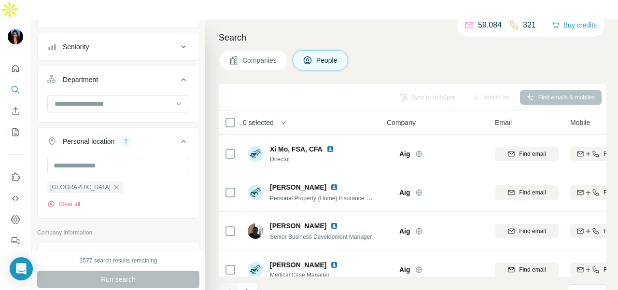
scroll to position [2178, 0]
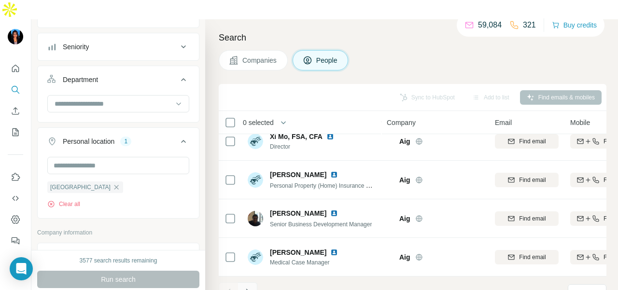
click at [243, 287] on icon "Navigate to next page" at bounding box center [248, 292] width 10 height 10
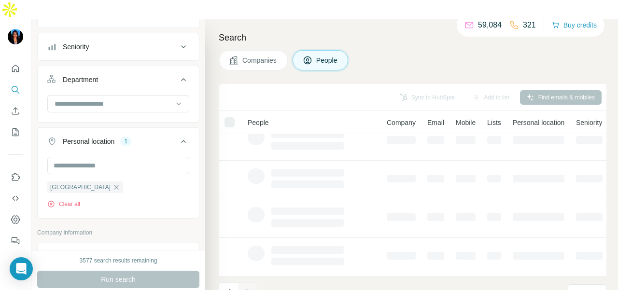
scroll to position [246, 0]
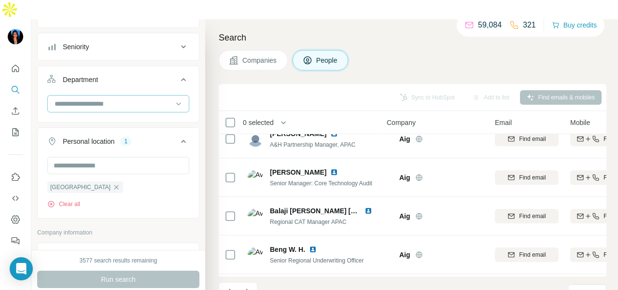
click at [149, 96] on div at bounding box center [113, 104] width 119 height 16
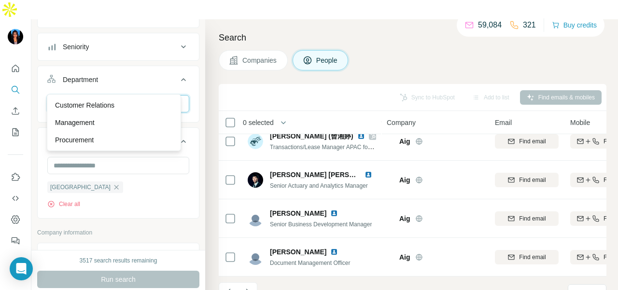
type input "*"
click at [243, 287] on icon "Navigate to next page" at bounding box center [248, 292] width 10 height 10
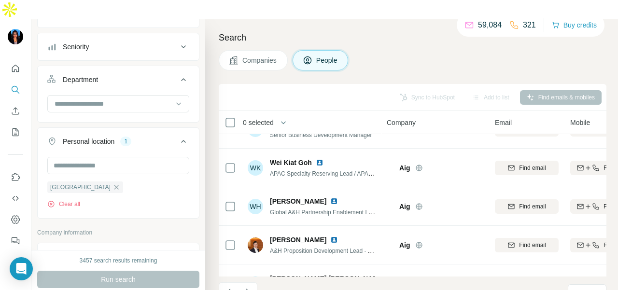
scroll to position [0, 0]
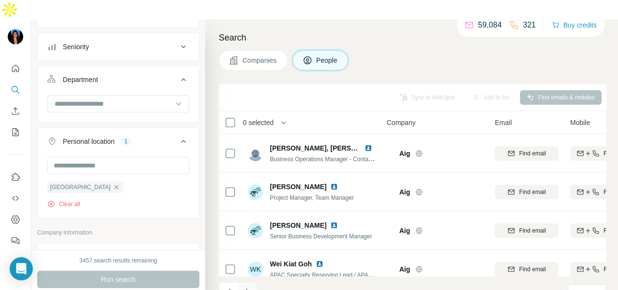
click at [243, 287] on icon "Navigate to next page" at bounding box center [248, 292] width 10 height 10
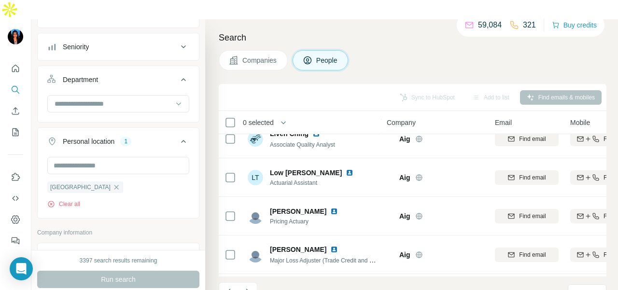
scroll to position [2178, 0]
